Goal: Book appointment/travel/reservation

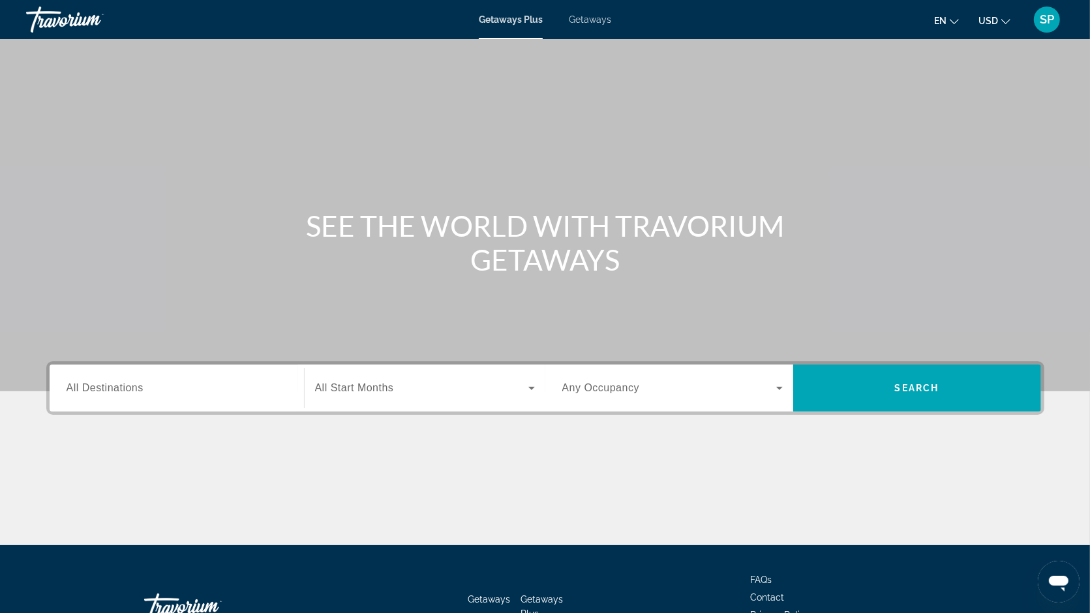
click at [589, 24] on span "Getaways" at bounding box center [590, 19] width 42 height 10
click at [142, 384] on span "All Destinations" at bounding box center [105, 387] width 77 height 11
click at [142, 384] on input "Destination All Destinations" at bounding box center [177, 389] width 221 height 16
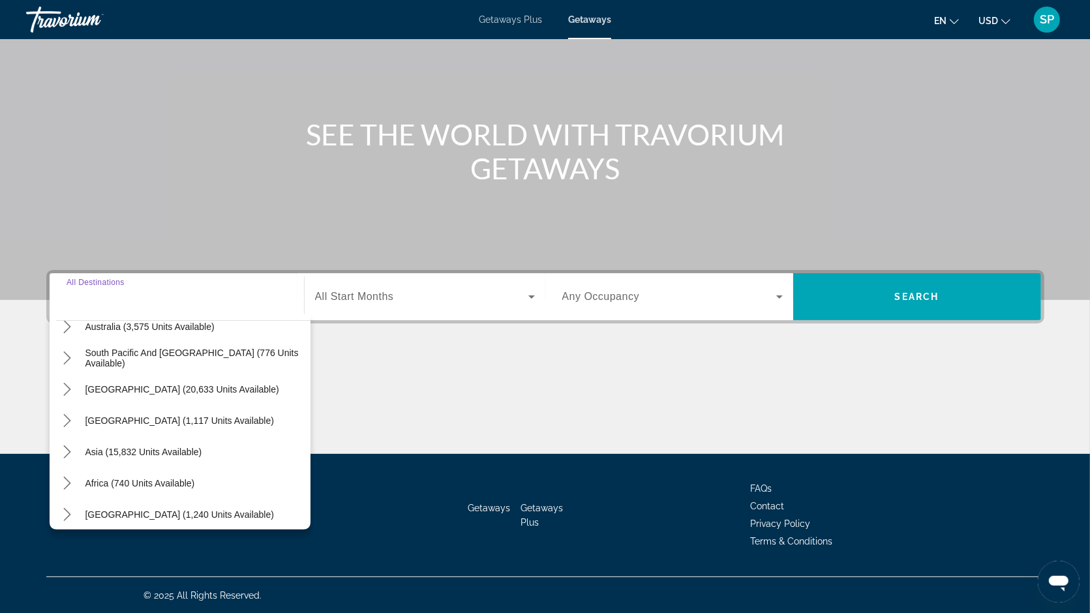
scroll to position [211, 0]
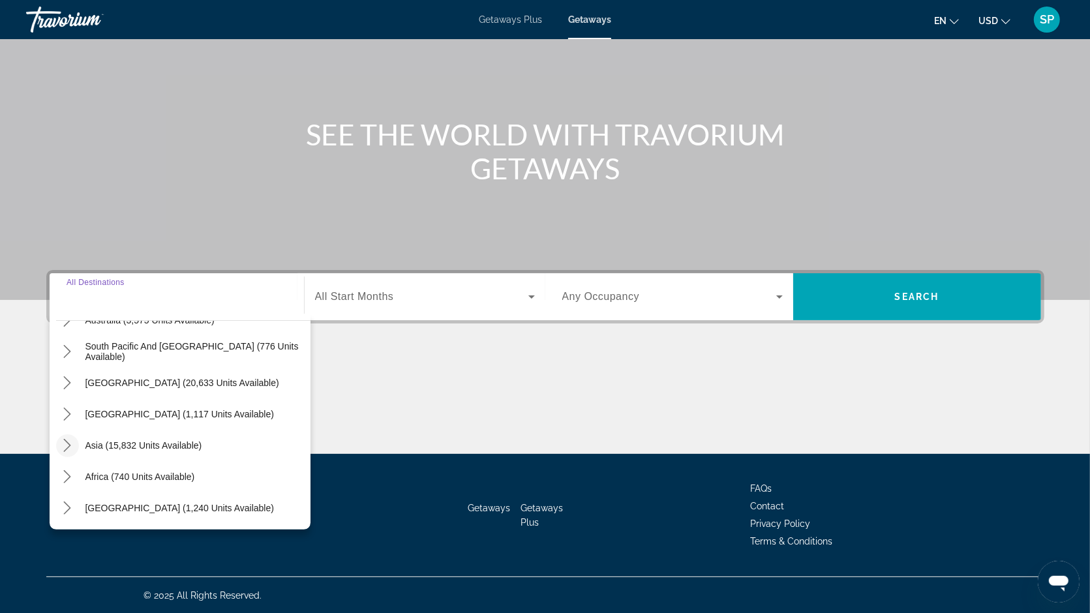
click at [70, 442] on icon "Toggle Asia (15,832 units available) submenu" at bounding box center [67, 445] width 13 height 13
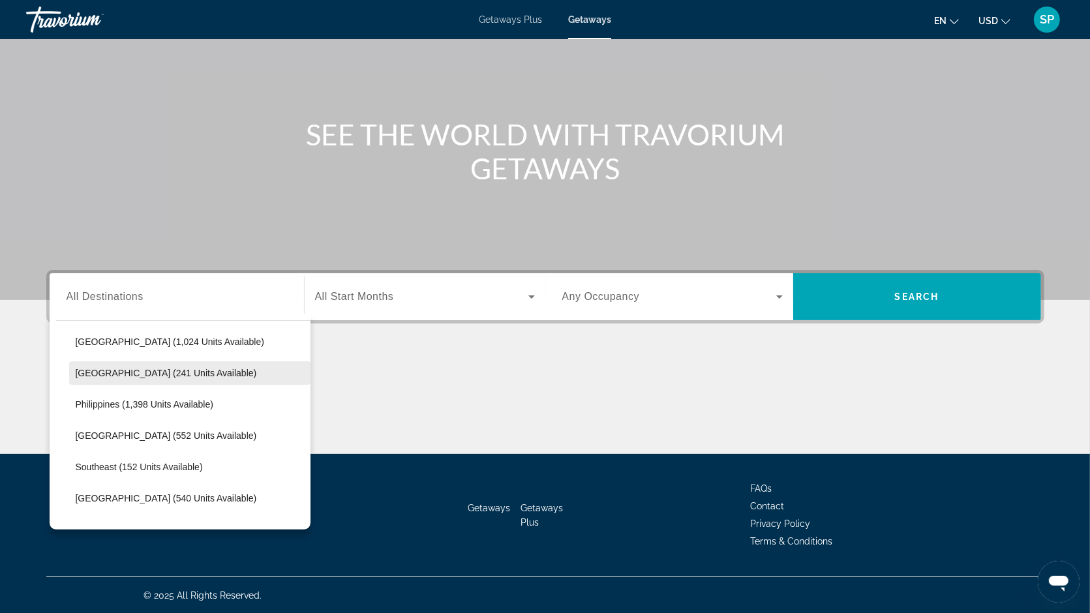
scroll to position [538, 0]
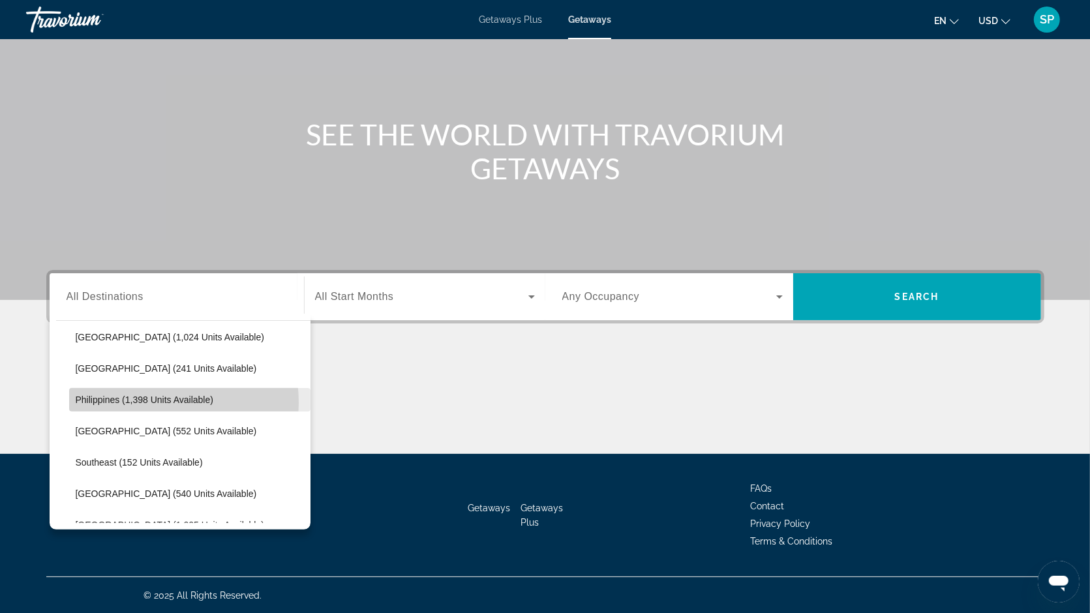
click at [157, 402] on span "Philippines (1,398 units available)" at bounding box center [145, 400] width 138 height 10
type input "**********"
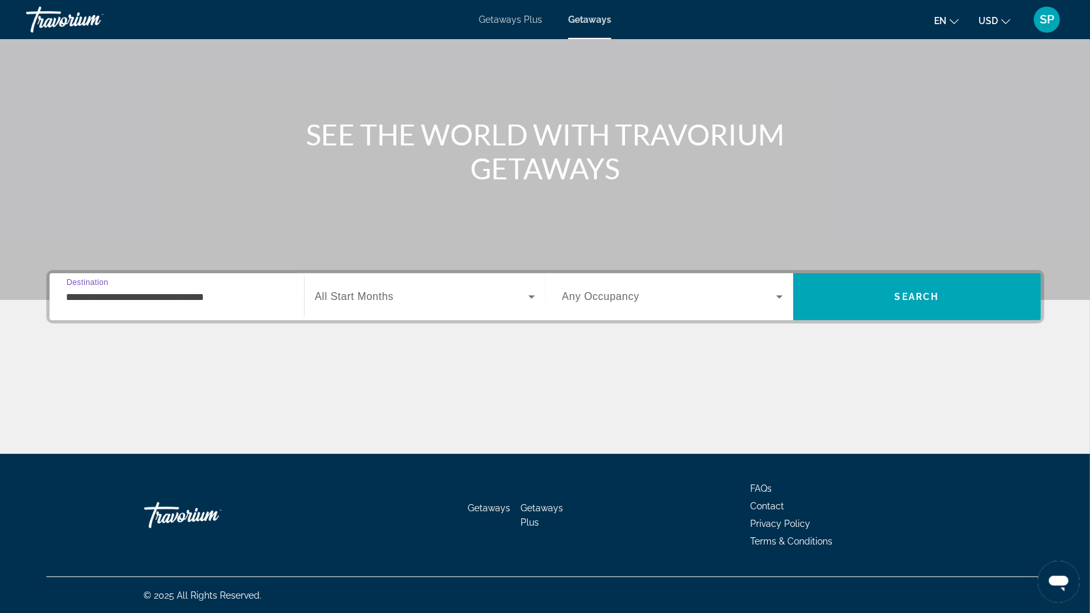
click at [359, 300] on span "All Start Months" at bounding box center [354, 296] width 79 height 11
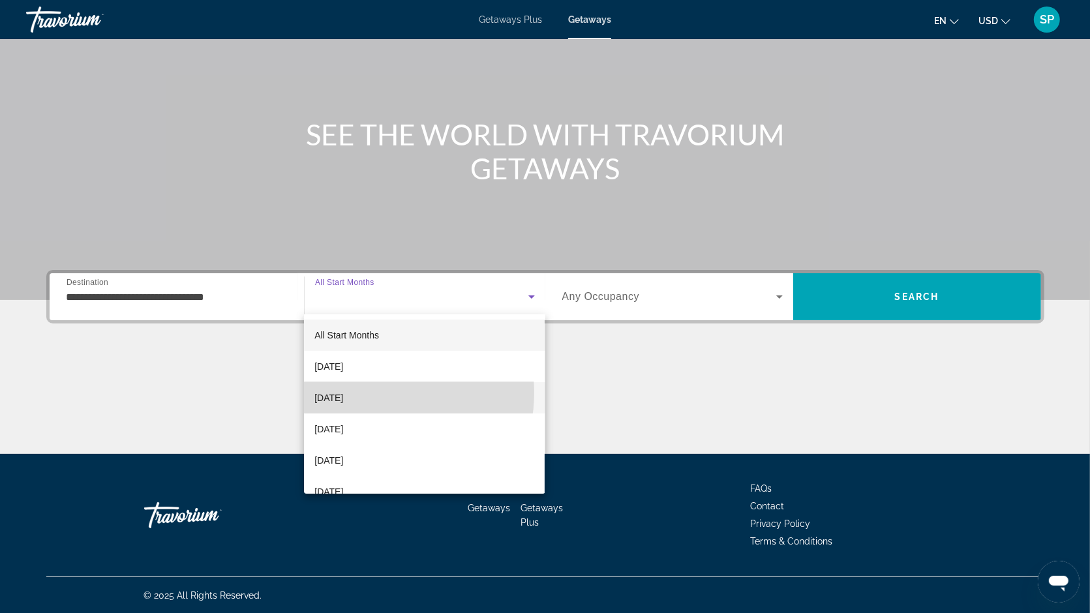
click at [343, 393] on span "[DATE]" at bounding box center [329, 398] width 29 height 16
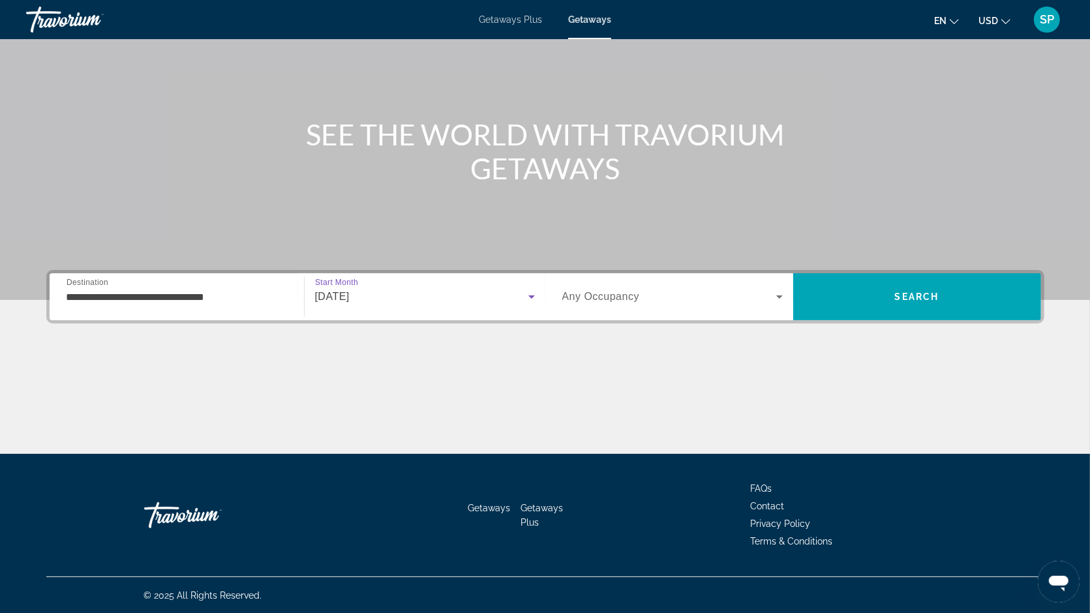
click at [666, 303] on span "Search widget" at bounding box center [670, 297] width 214 height 16
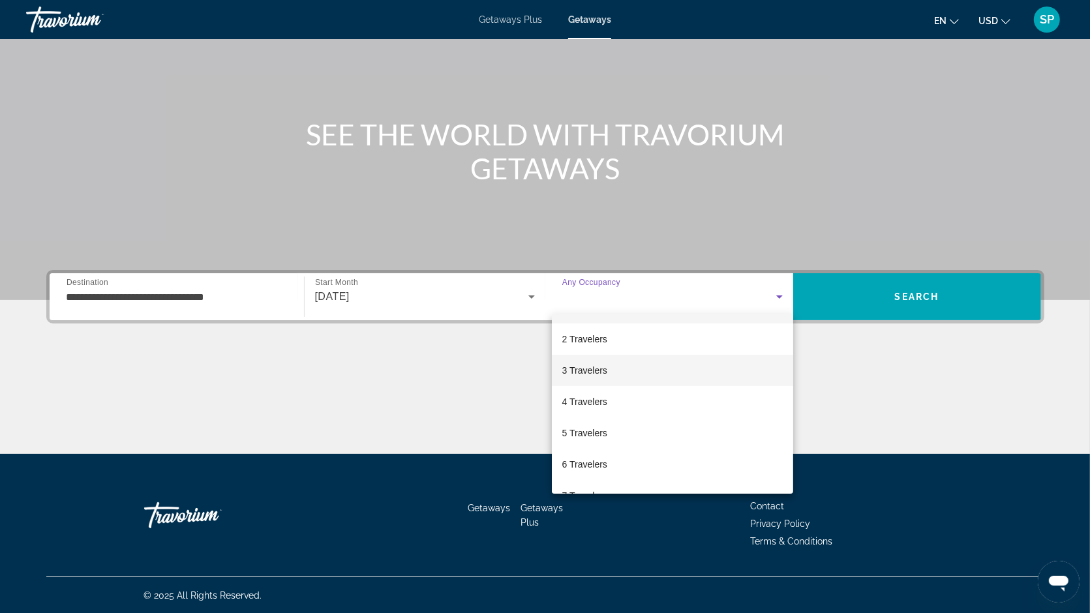
scroll to position [33, 0]
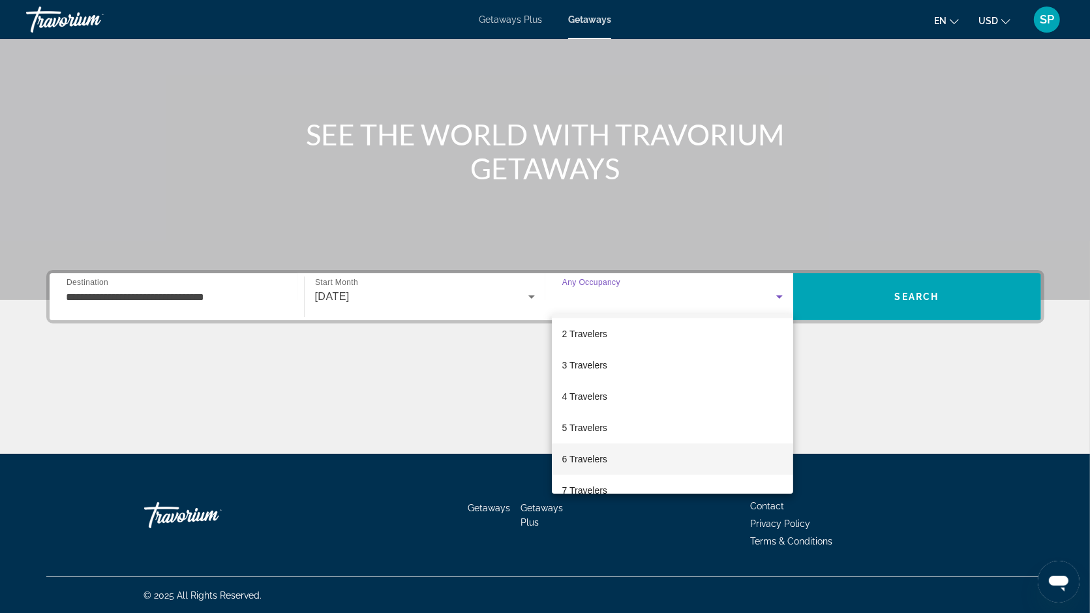
click at [587, 461] on span "6 Travelers" at bounding box center [585, 460] width 45 height 16
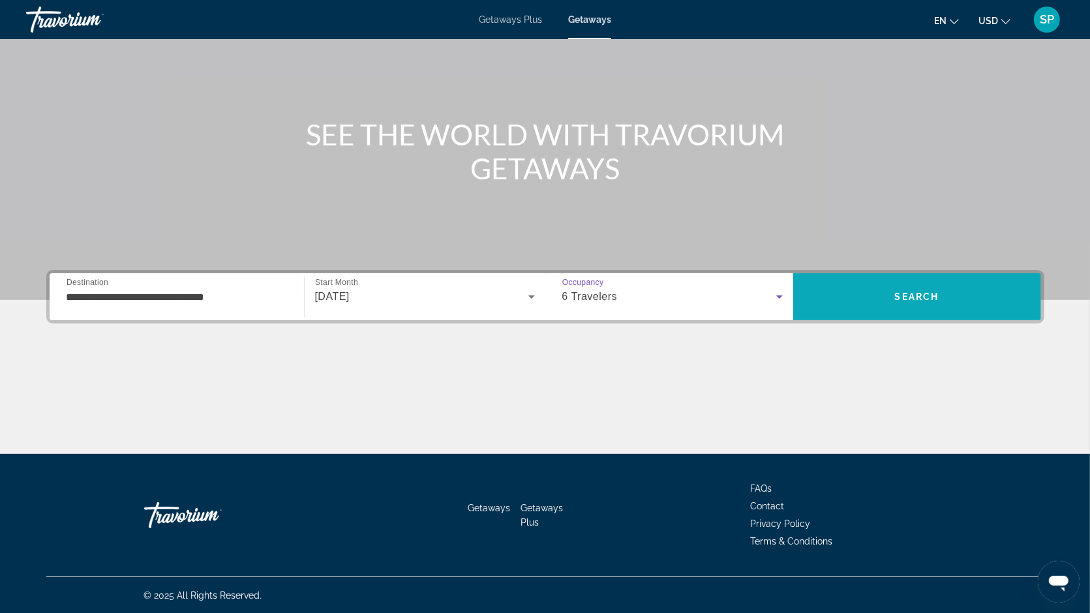
click at [886, 290] on span "Search" at bounding box center [918, 296] width 248 height 31
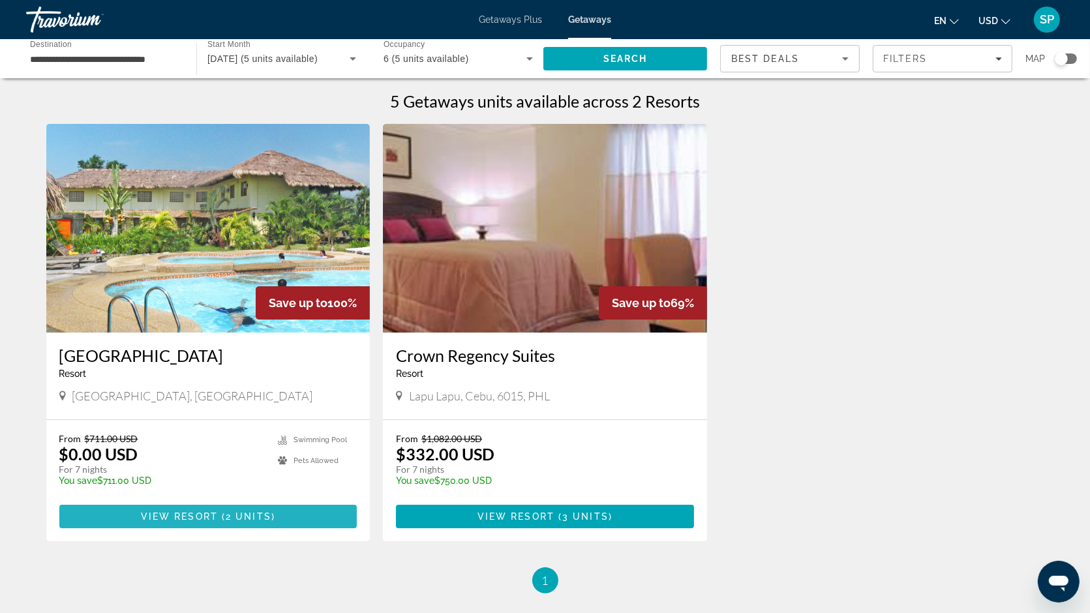
click at [179, 514] on span "View Resort" at bounding box center [179, 517] width 77 height 10
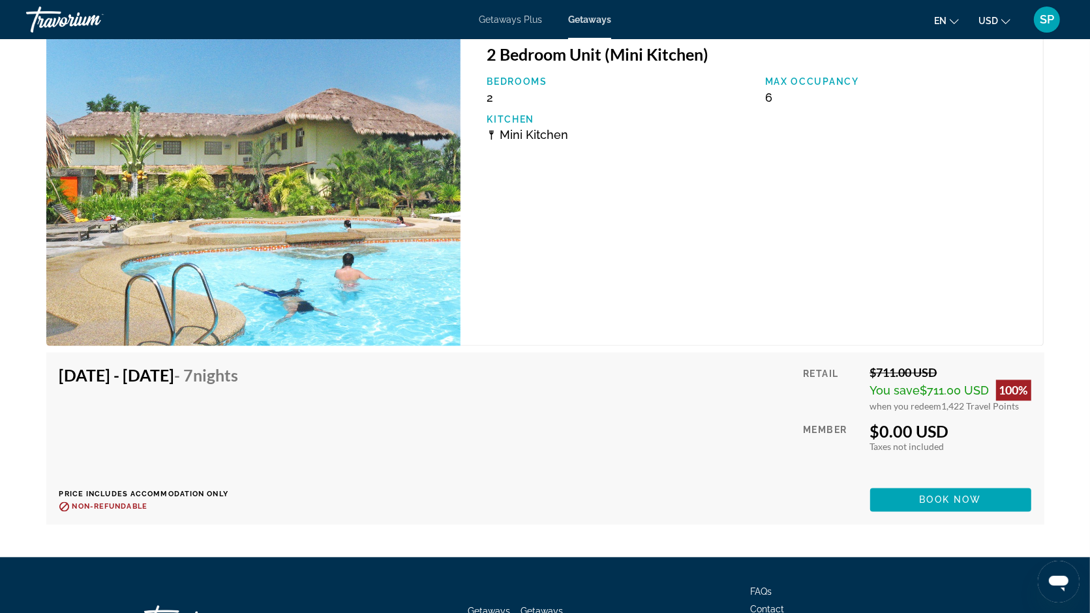
scroll to position [2203, 0]
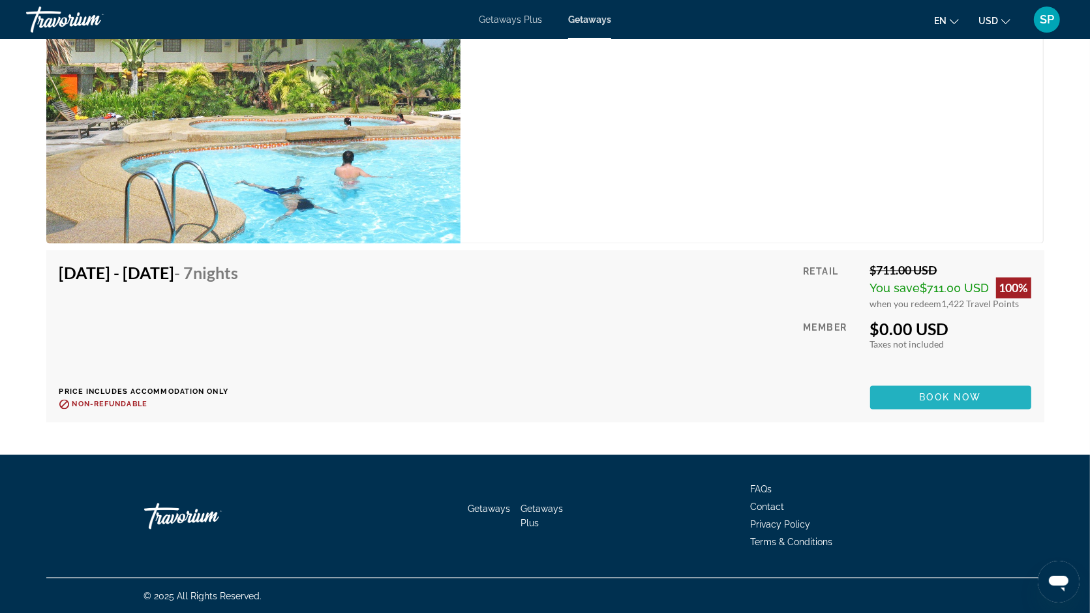
click at [923, 394] on span "Book now" at bounding box center [951, 397] width 62 height 10
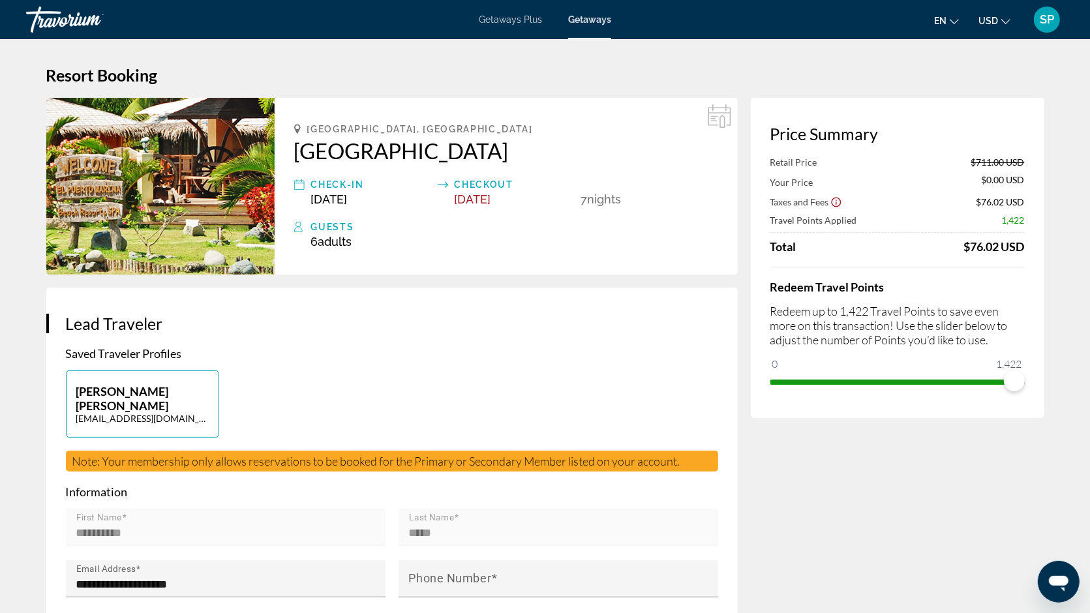
click at [1013, 365] on span "1,422" at bounding box center [1009, 364] width 29 height 16
drag, startPoint x: 970, startPoint y: 248, endPoint x: 996, endPoint y: 247, distance: 26.1
click at [996, 247] on div "$76.02 USD" at bounding box center [995, 246] width 61 height 14
click at [988, 264] on div "Retail Price $711.00 USD Your Price $0.00 USD Taxes and Fees $76.02 USD Travel …" at bounding box center [898, 275] width 255 height 236
drag, startPoint x: 966, startPoint y: 197, endPoint x: 1006, endPoint y: 196, distance: 39.2
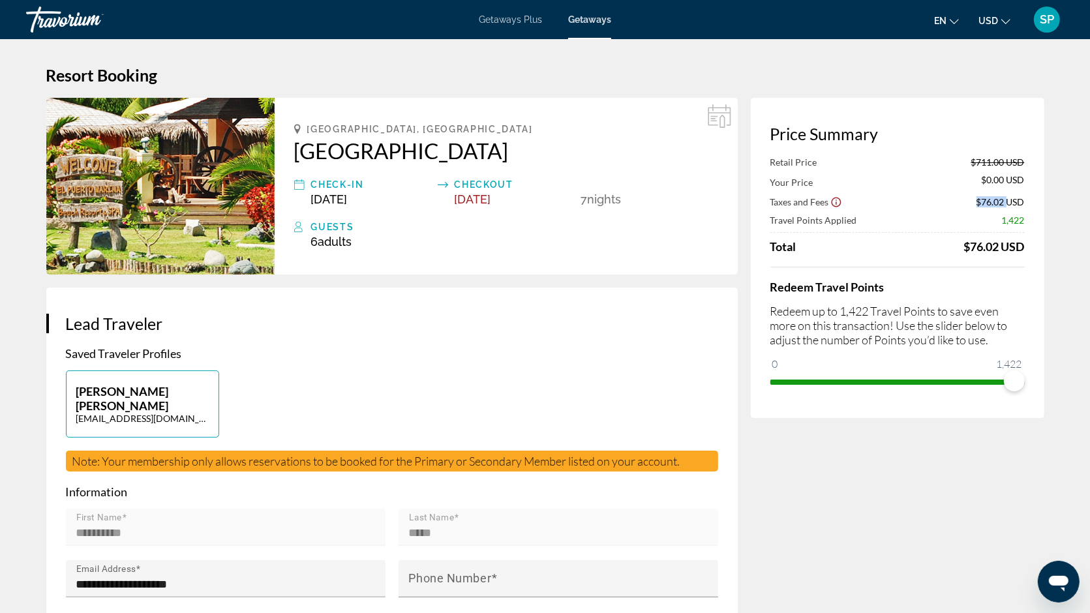
click at [1006, 196] on div "Taxes and Fees $76.02 USD" at bounding box center [898, 201] width 255 height 13
click at [1029, 199] on div "Price Summary Retail Price $711.00 USD Your Price $0.00 USD Taxes and Fees $76.…" at bounding box center [898, 258] width 294 height 320
